Goal: Transaction & Acquisition: Purchase product/service

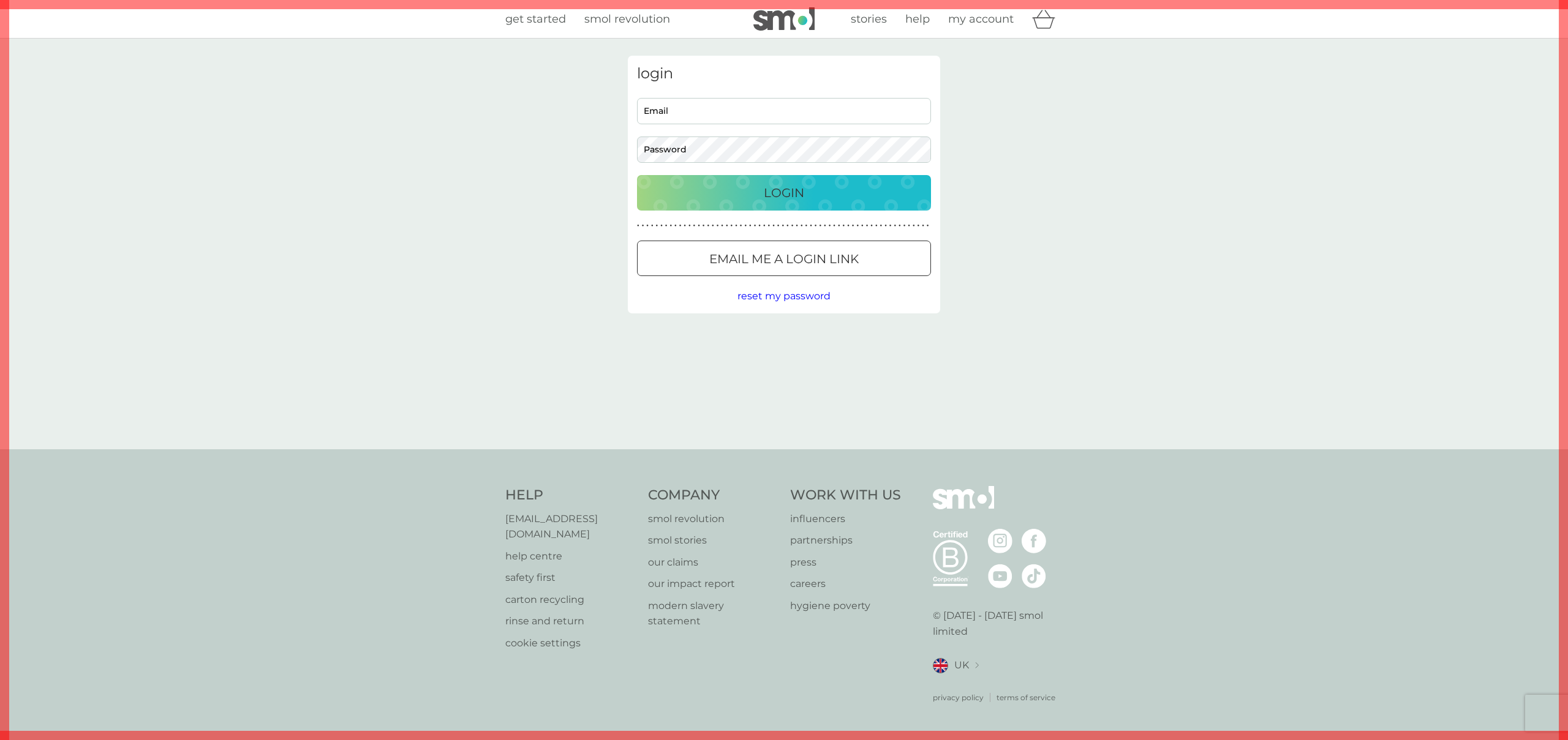
type input "[PERSON_NAME][EMAIL_ADDRESS][DOMAIN_NAME]"
click at [753, 106] on input "[PERSON_NAME][EMAIL_ADDRESS][DOMAIN_NAME]" at bounding box center [783, 111] width 294 height 27
click at [765, 186] on p "Login" at bounding box center [784, 193] width 41 height 20
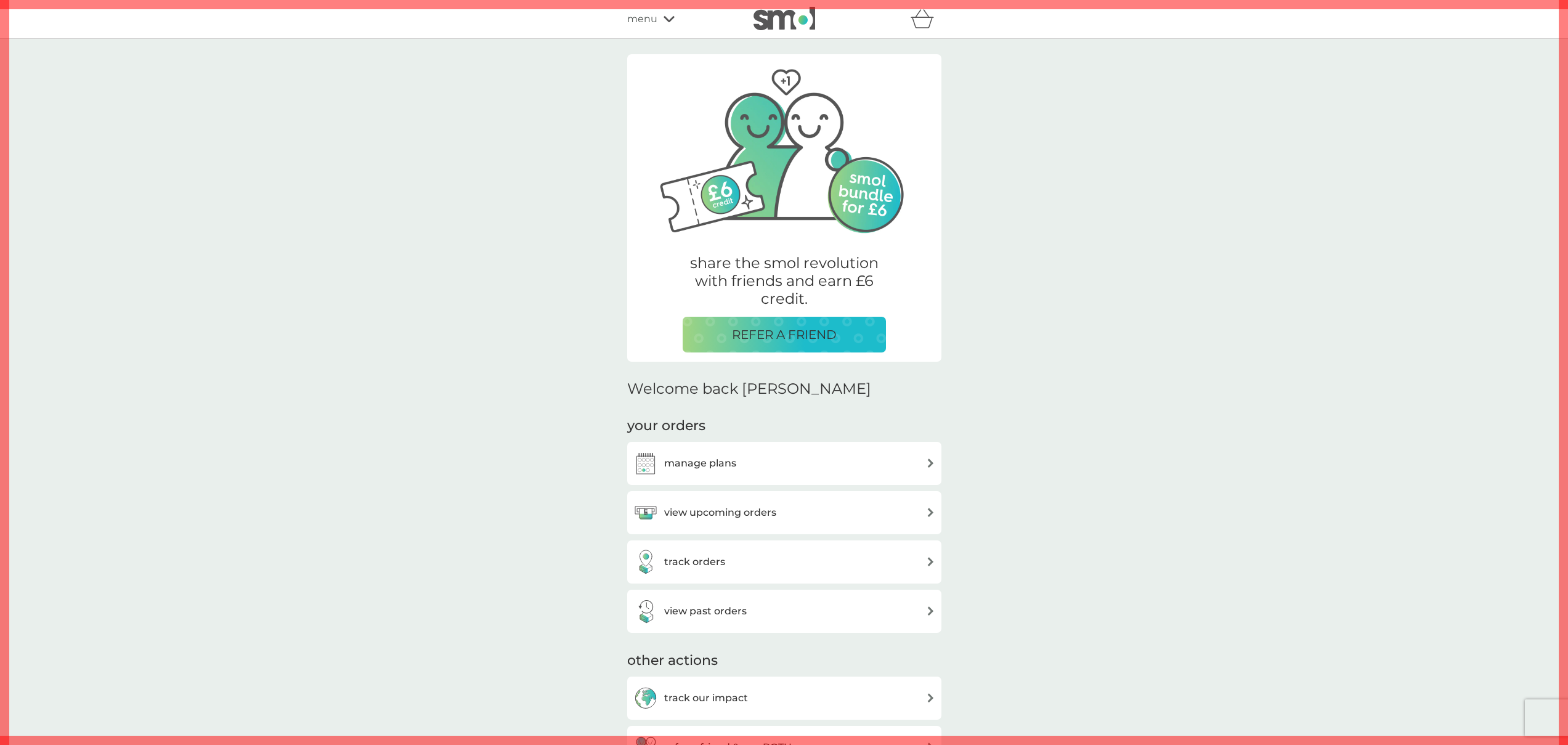
click at [641, 18] on span "menu" at bounding box center [642, 19] width 30 height 16
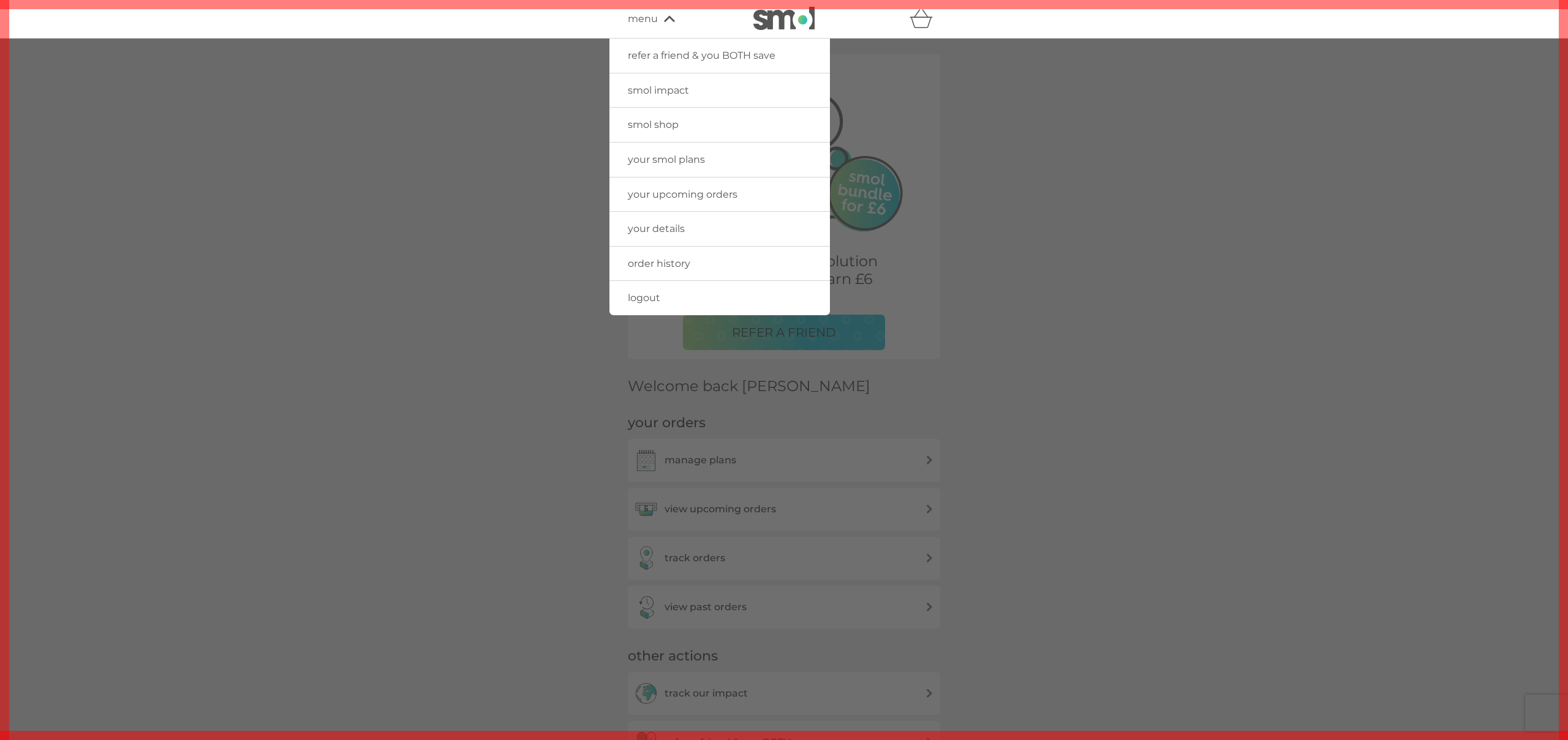
click at [663, 121] on span "smol shop" at bounding box center [652, 125] width 51 height 12
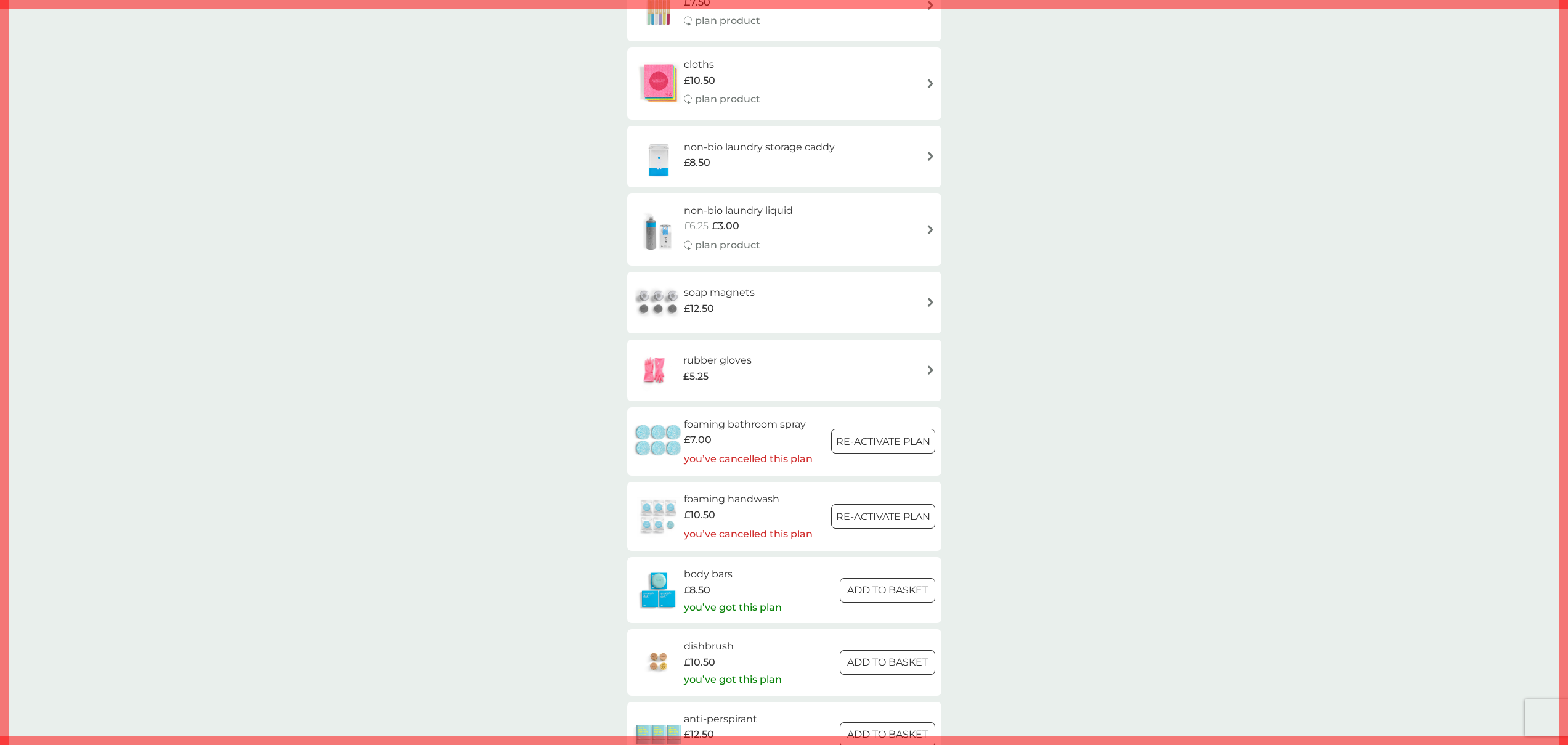
scroll to position [972, 0]
